Goal: Communication & Community: Answer question/provide support

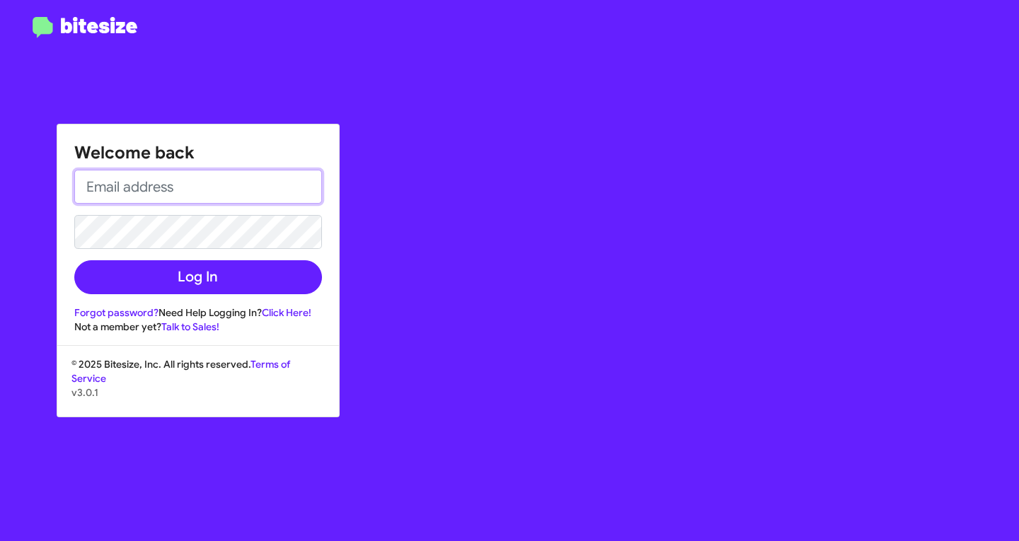
click at [199, 173] on input "email" at bounding box center [198, 187] width 248 height 34
type input "[EMAIL_ADDRESS][DOMAIN_NAME]"
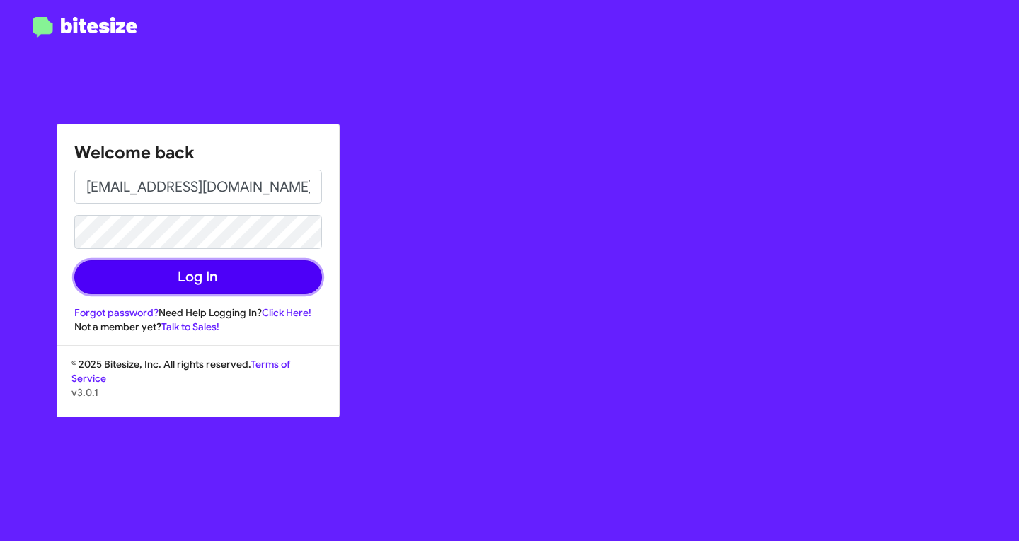
click at [138, 265] on button "Log In" at bounding box center [198, 277] width 248 height 34
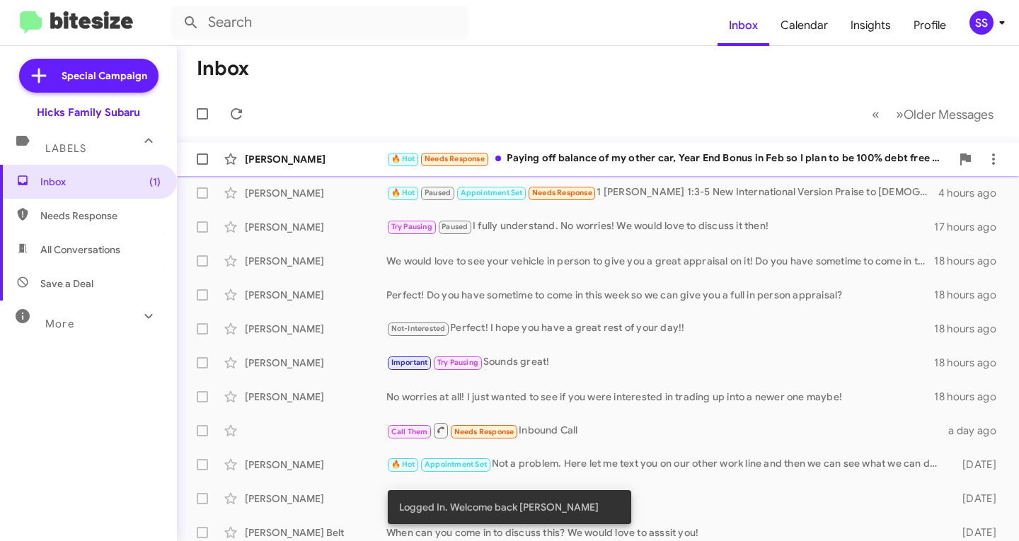
click at [573, 157] on div "🔥 Hot Needs Response Paying off balance of my other car, Year End Bonus in Feb …" at bounding box center [668, 159] width 565 height 16
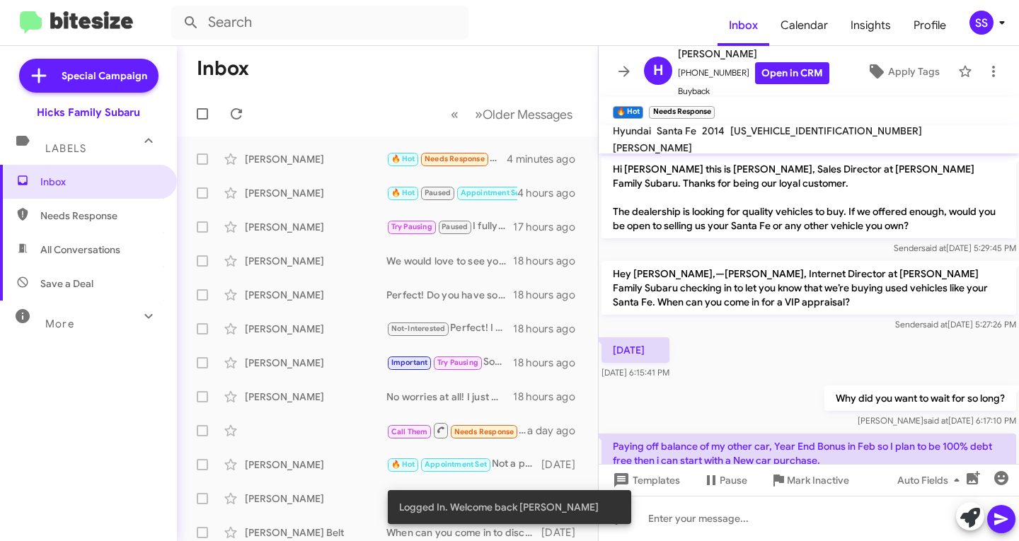
scroll to position [47, 0]
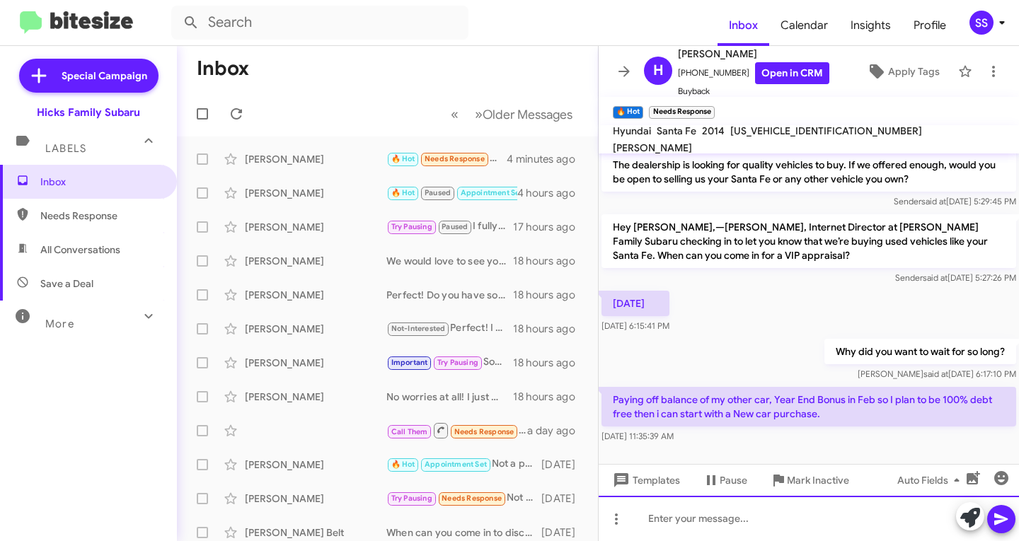
click at [738, 520] on div at bounding box center [808, 518] width 420 height 45
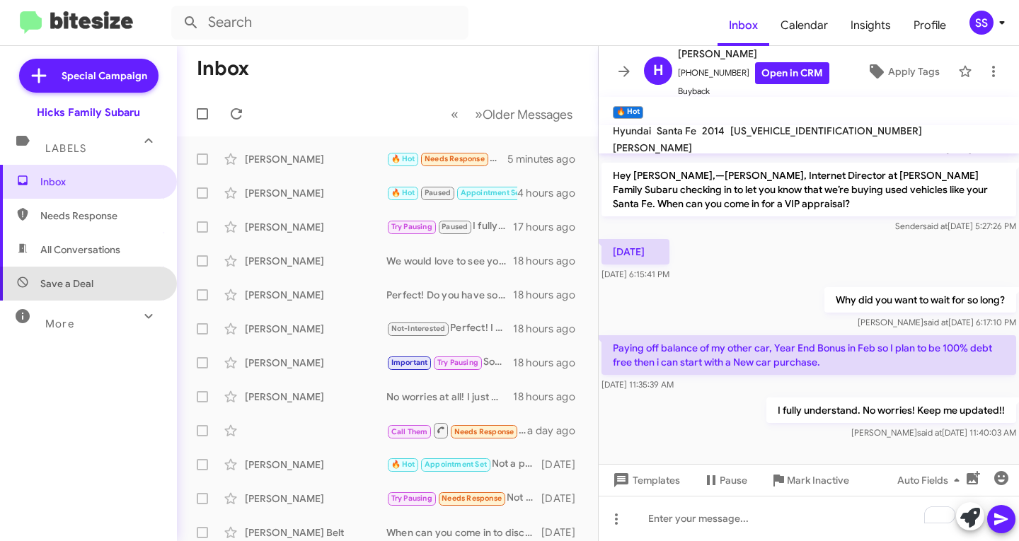
click at [98, 279] on span "Save a Deal" at bounding box center [88, 284] width 177 height 34
type input "in:not-interested"
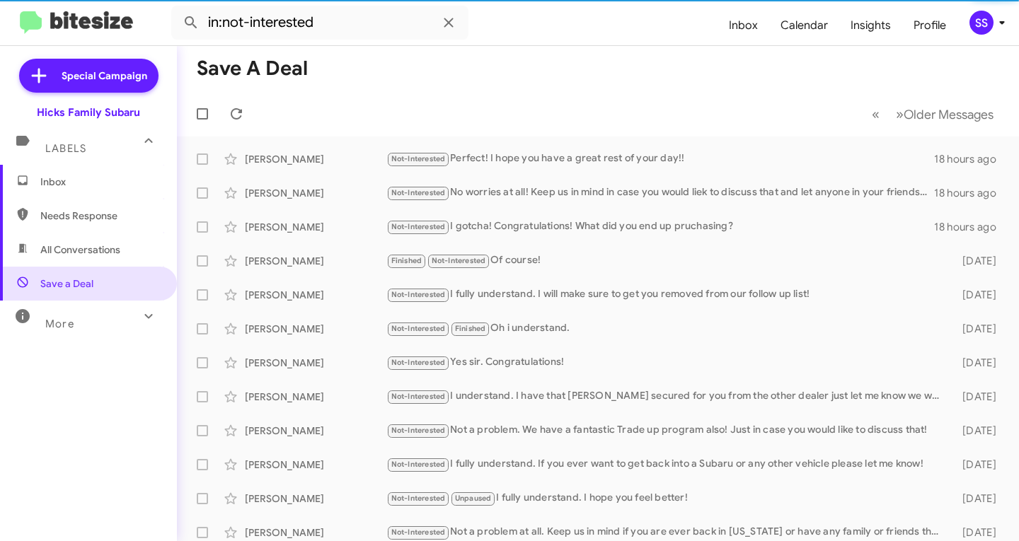
click at [105, 183] on span "Inbox" at bounding box center [100, 182] width 120 height 14
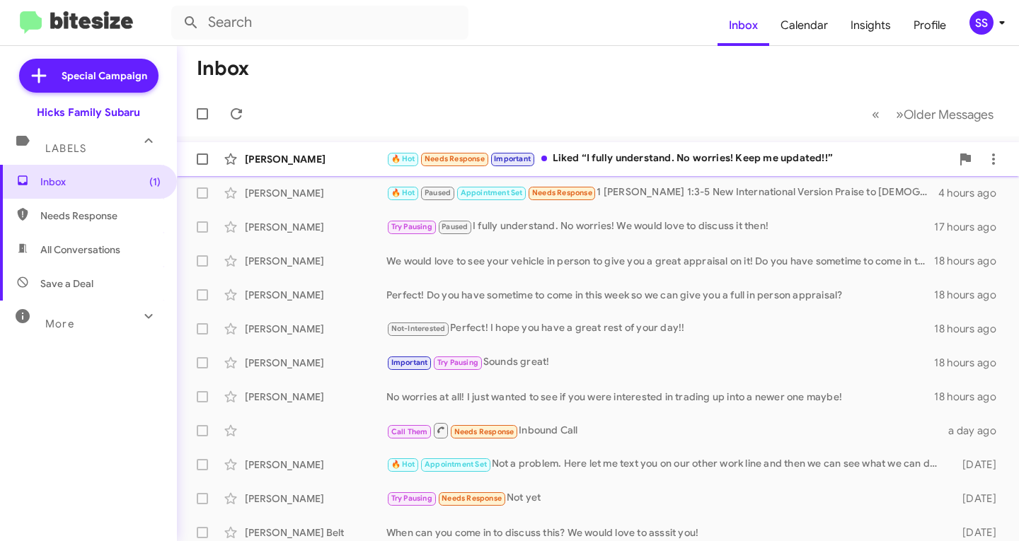
click at [672, 166] on div "🔥 Hot Needs Response Important Liked “I fully understand. No worries! Keep me u…" at bounding box center [668, 159] width 565 height 16
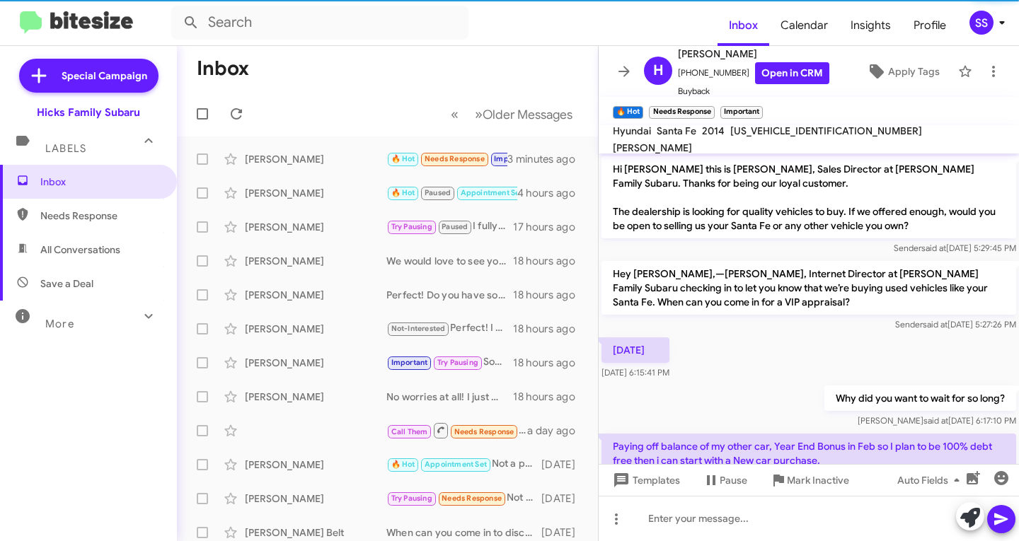
scroll to position [122, 0]
